Goal: Task Accomplishment & Management: Manage account settings

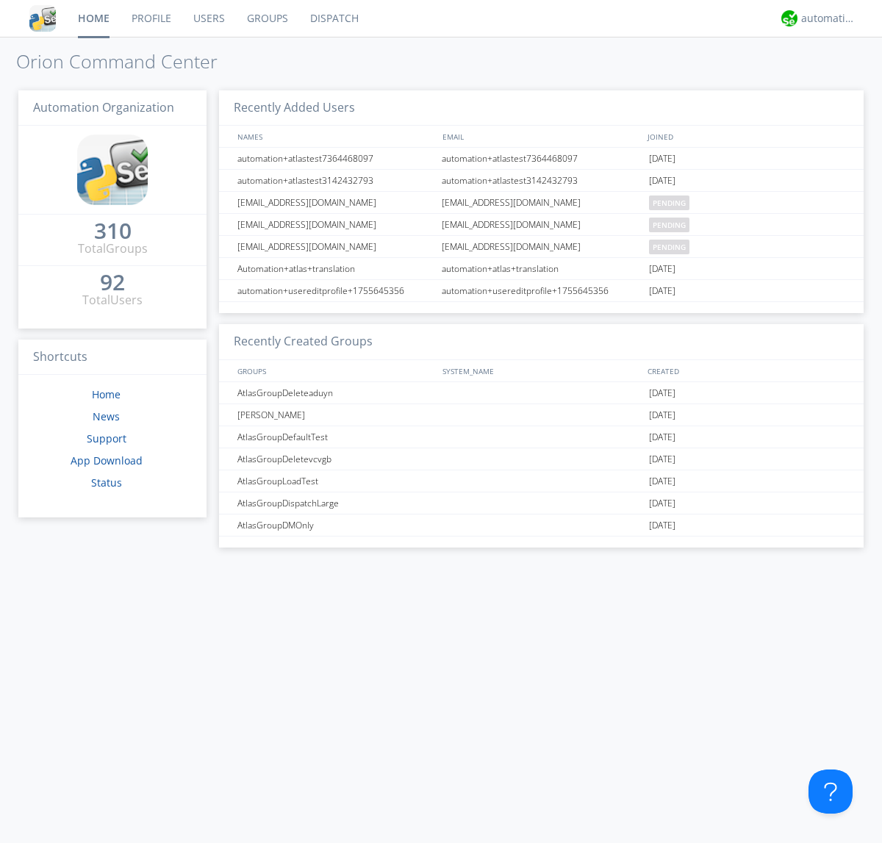
click at [208, 18] on link "Users" at bounding box center [209, 18] width 54 height 37
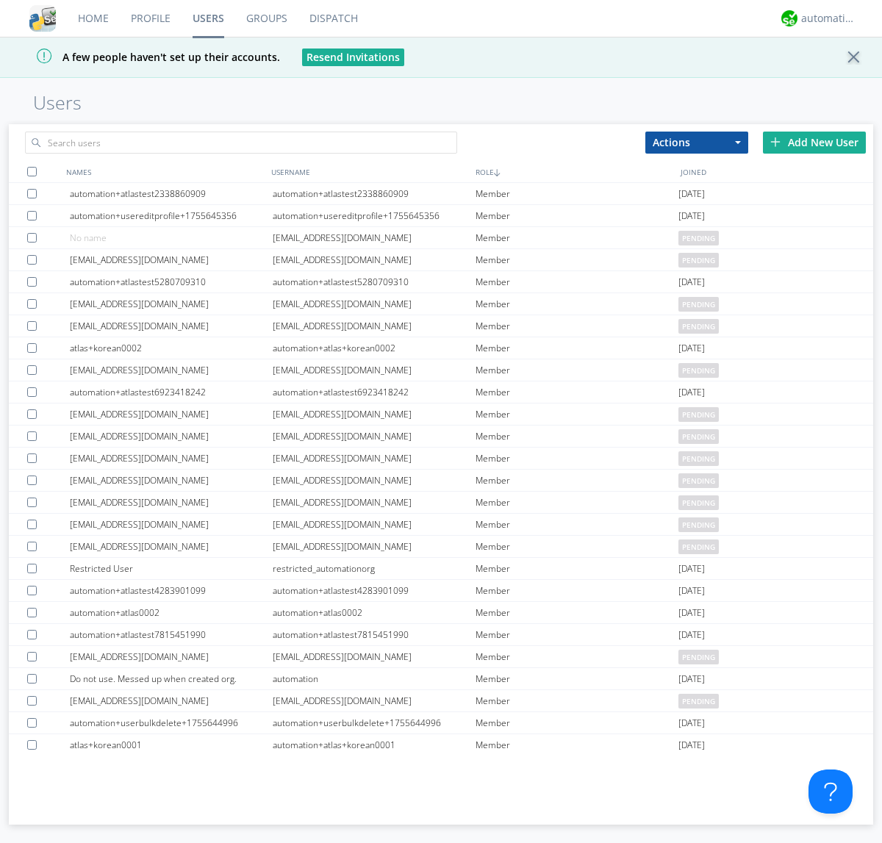
click at [814, 142] on div "Add New User" at bounding box center [814, 143] width 103 height 22
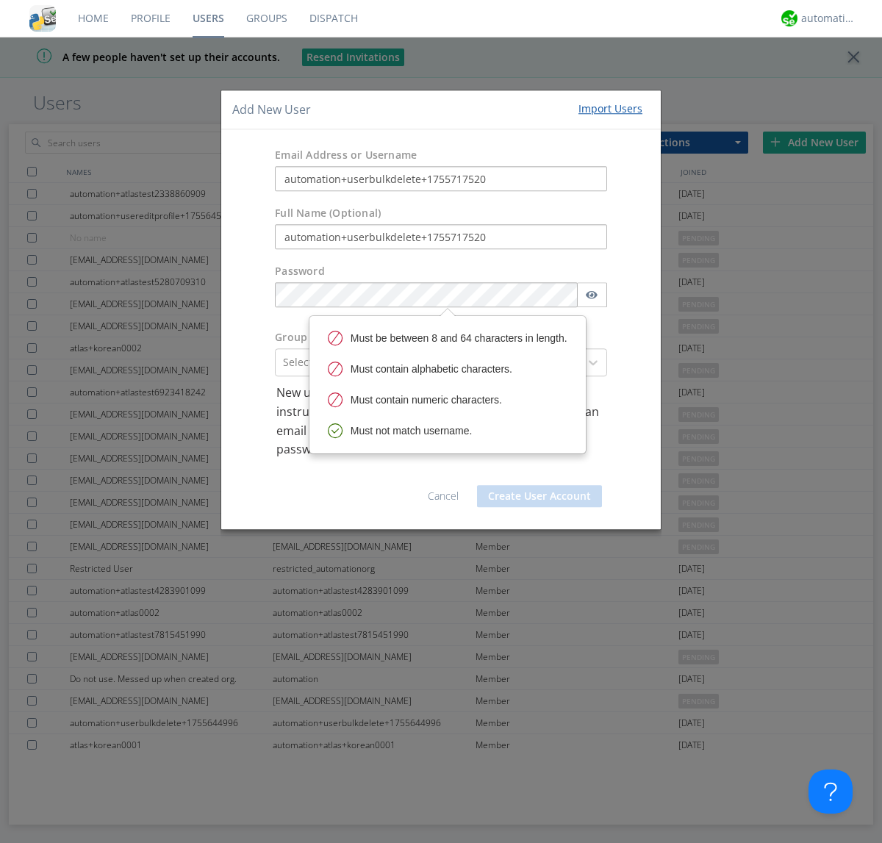
click at [539, 495] on button "Create User Account" at bounding box center [539, 496] width 125 height 22
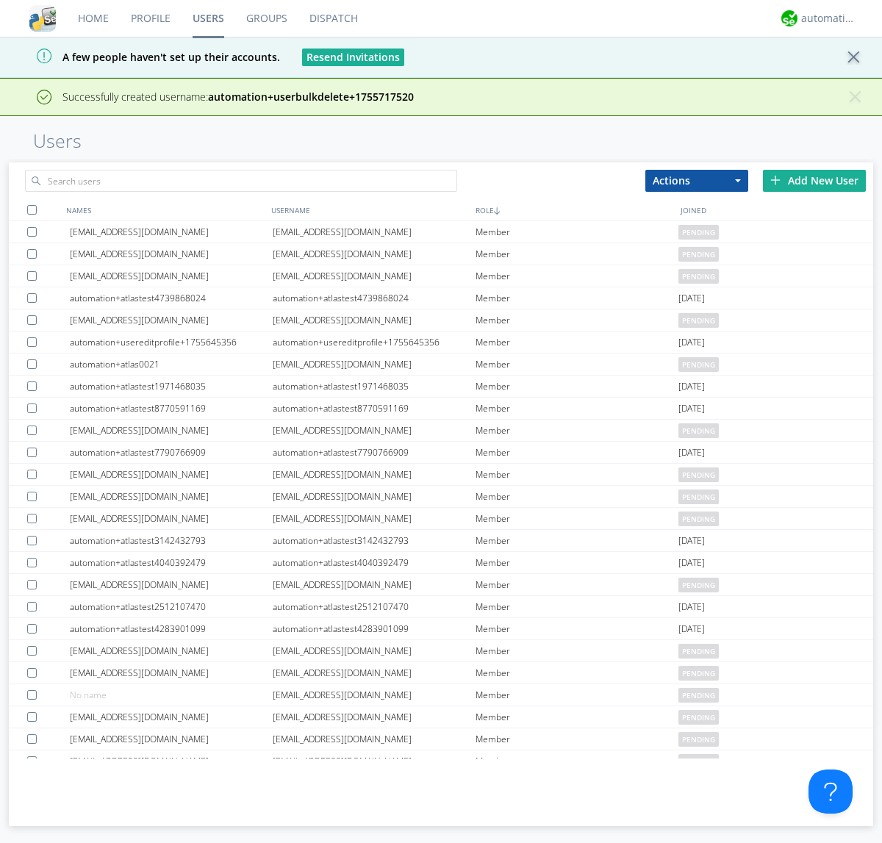
click at [814, 180] on div "Add New User" at bounding box center [814, 181] width 103 height 22
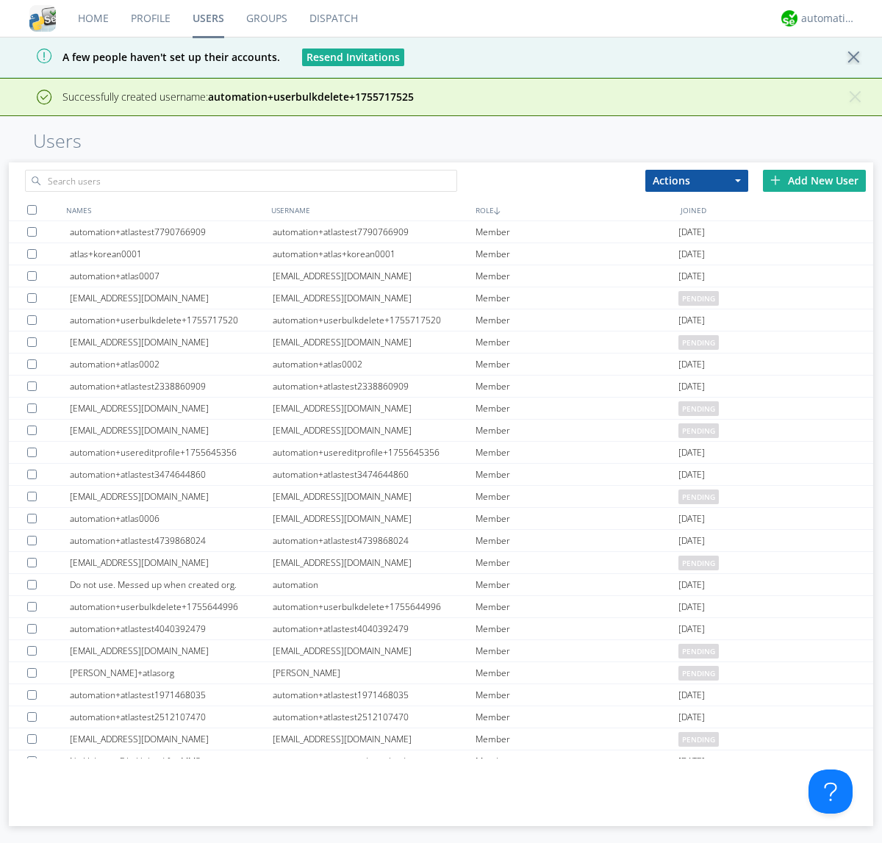
click at [814, 180] on div "Add New User" at bounding box center [814, 181] width 103 height 22
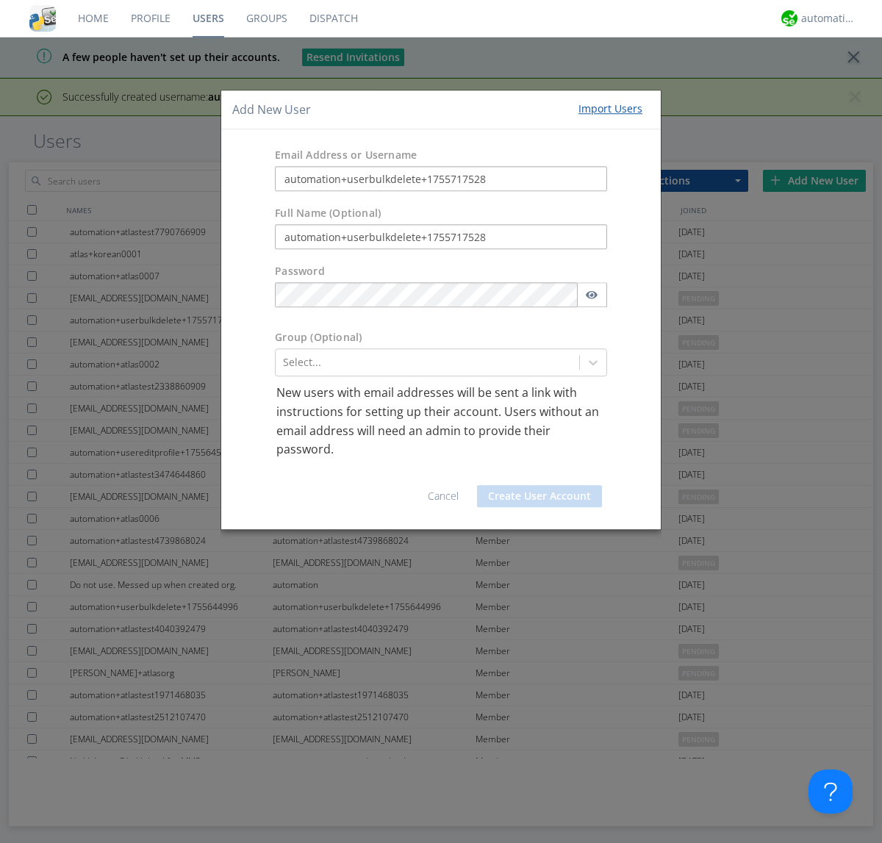
type input "automation+userbulkdelete+1755717528"
click at [539, 495] on button "Create User Account" at bounding box center [539, 496] width 125 height 22
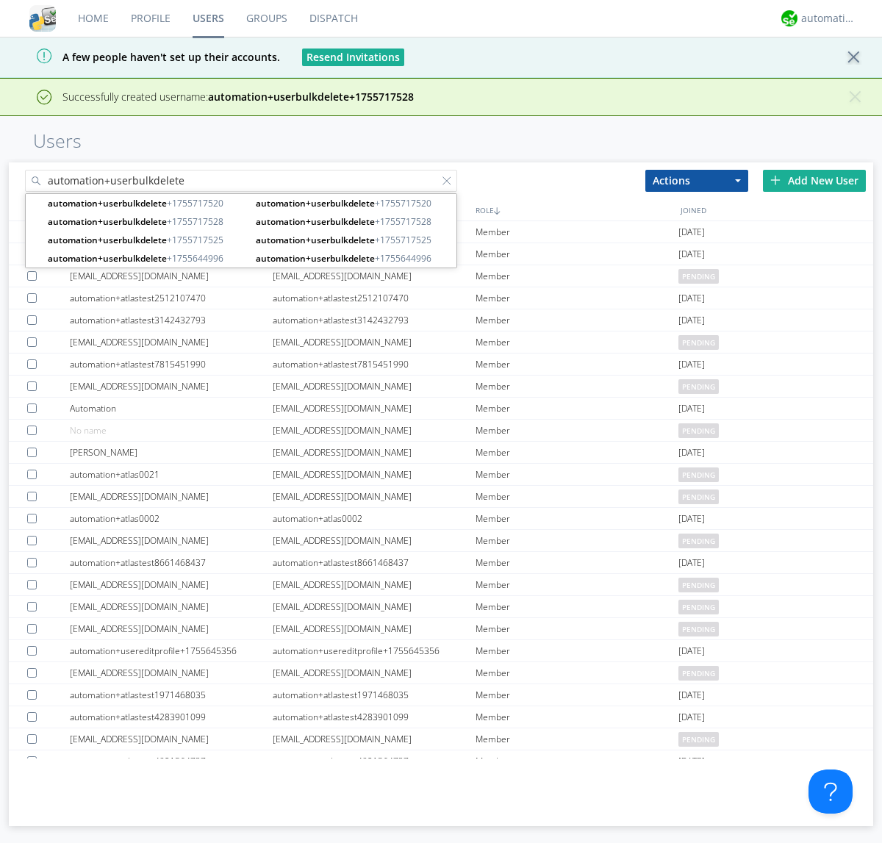
type input "automation+userbulkdelete"
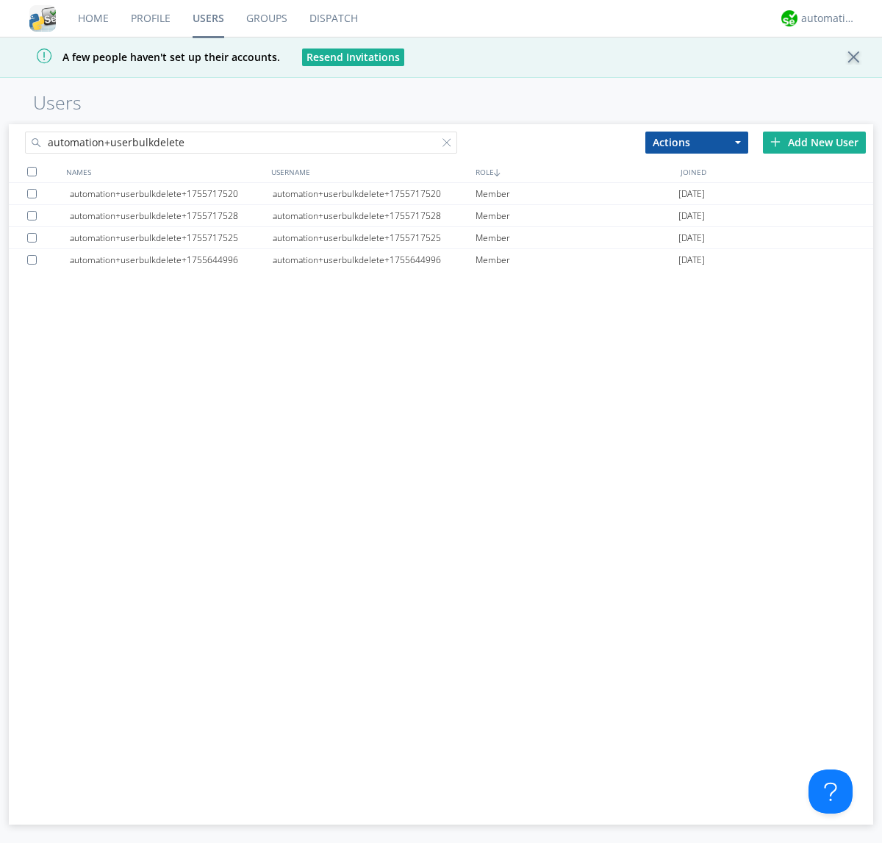
click at [32, 171] on div at bounding box center [32, 172] width 10 height 10
click at [696, 142] on button "Actions" at bounding box center [696, 143] width 103 height 22
click at [0, 0] on link "Delete User" at bounding box center [0, 0] width 0 height 0
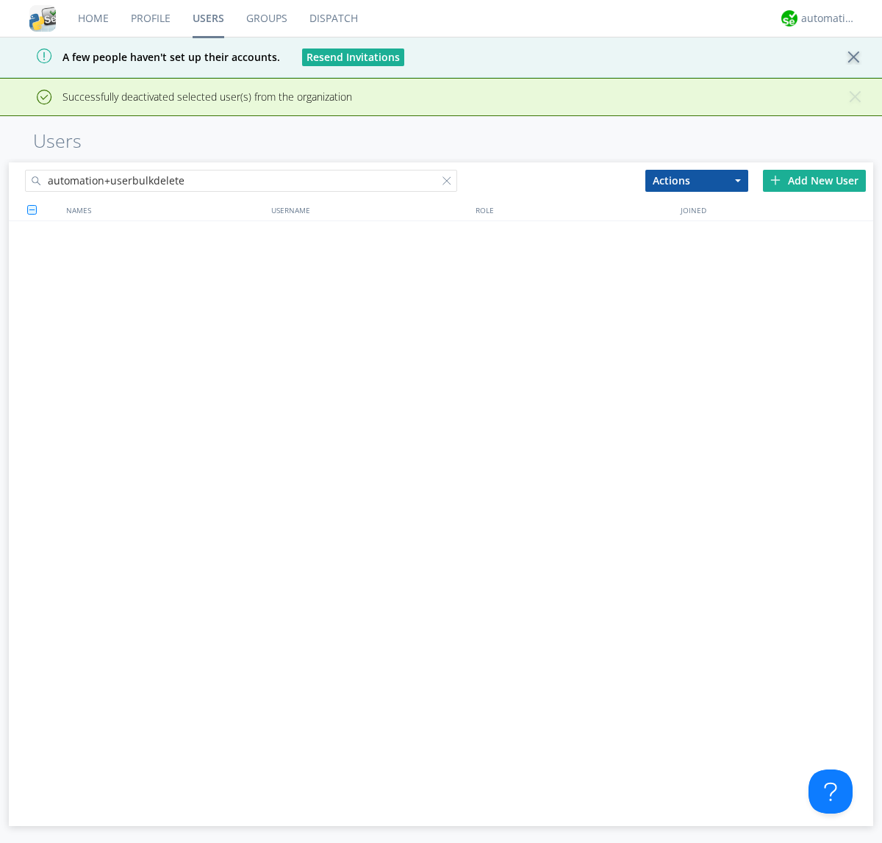
click at [450, 176] on div at bounding box center [449, 183] width 15 height 15
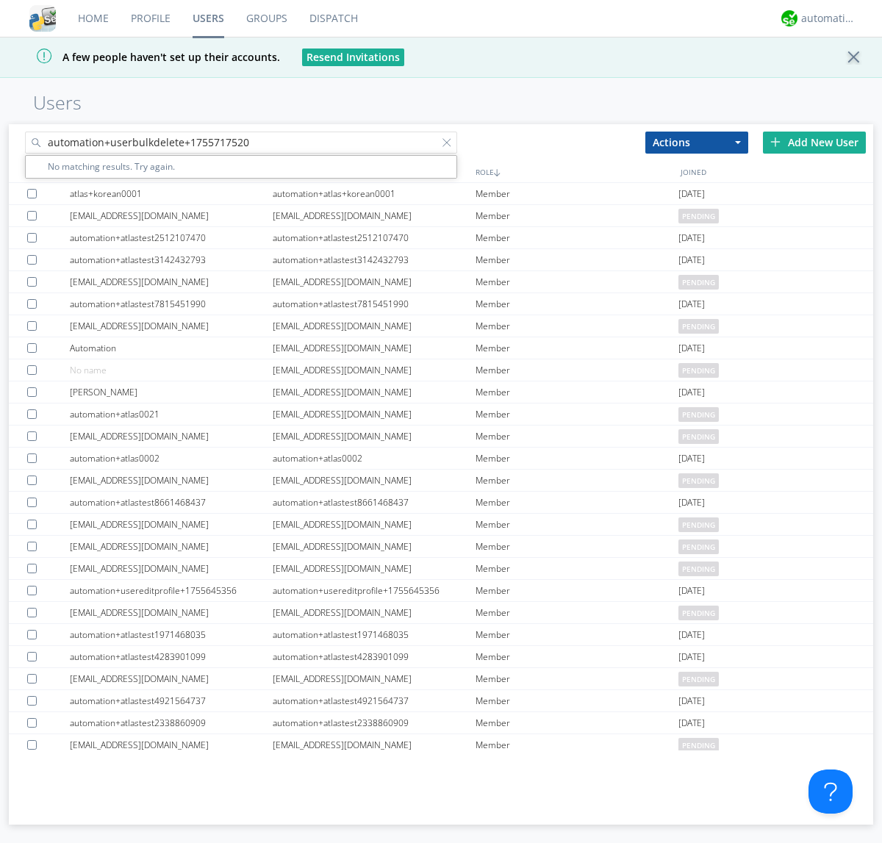
type input "automation+userbulkdelete+1755717520"
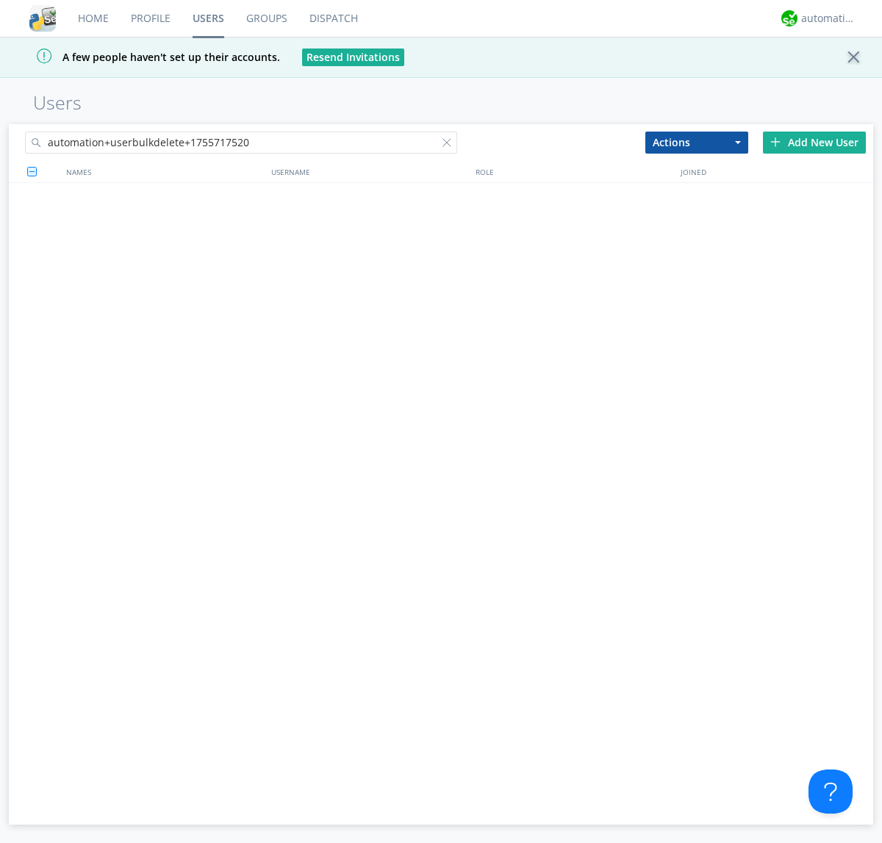
click at [450, 145] on div at bounding box center [449, 145] width 15 height 15
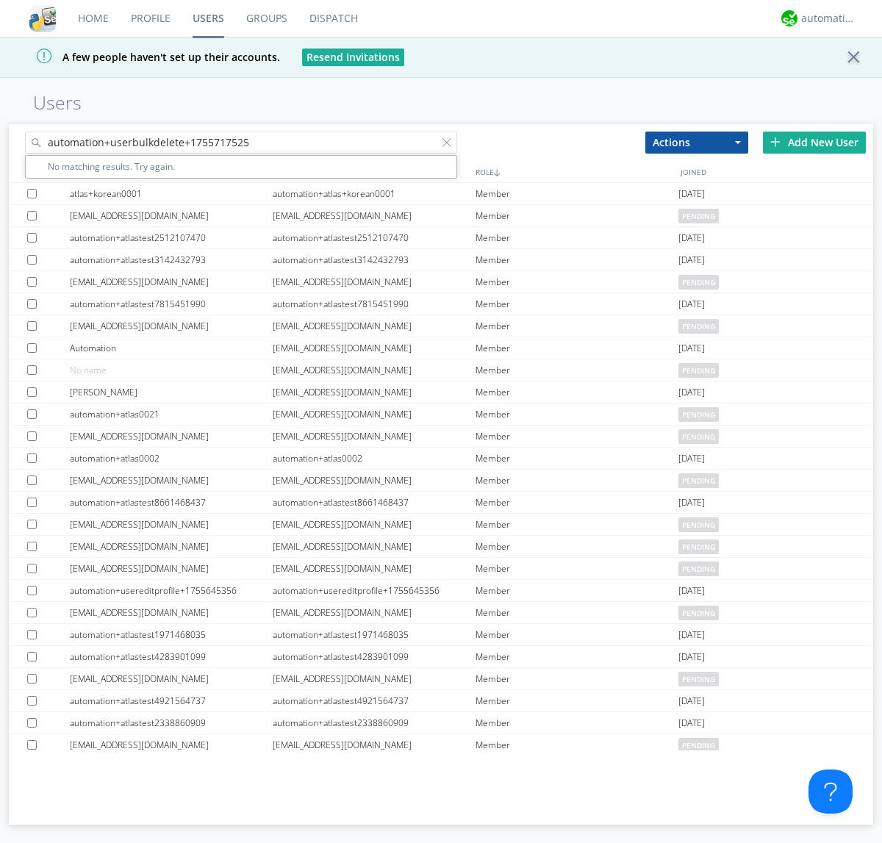
type input "automation+userbulkdelete+1755717525"
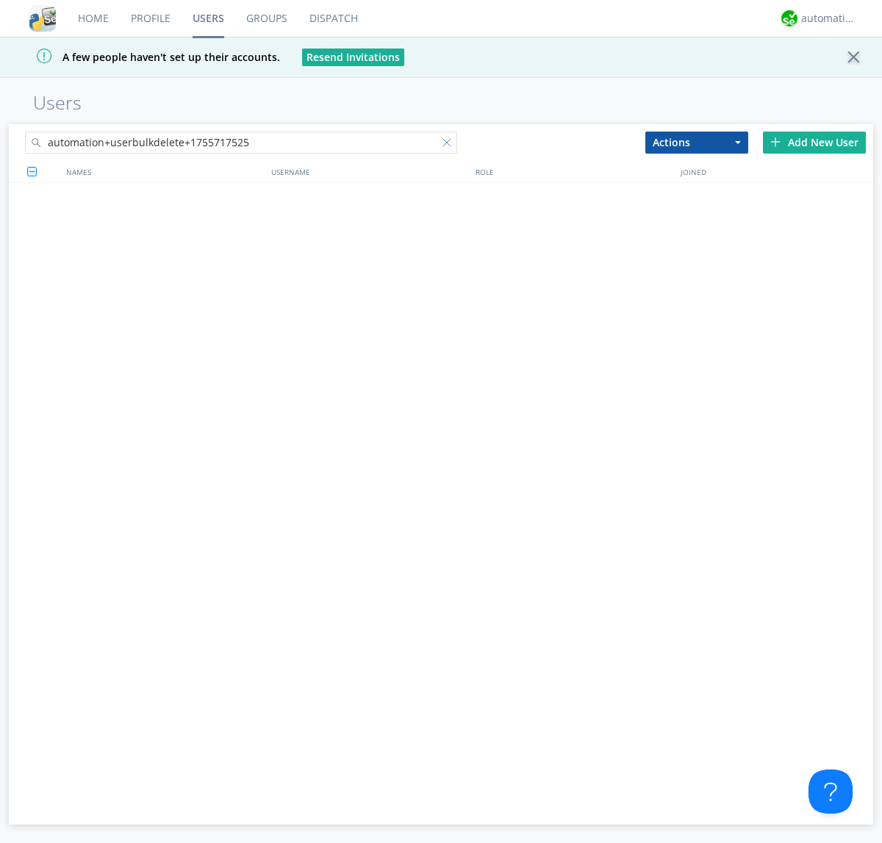
click at [450, 145] on div at bounding box center [449, 145] width 15 height 15
